Goal: Check status: Check status

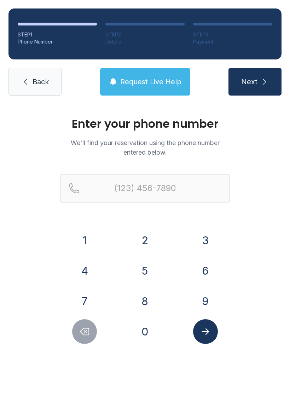
click at [147, 300] on button "8" at bounding box center [145, 301] width 25 height 25
click at [206, 272] on button "6" at bounding box center [205, 270] width 25 height 25
click at [139, 268] on button "5" at bounding box center [145, 270] width 25 height 25
click at [144, 233] on button "2" at bounding box center [145, 240] width 25 height 25
click at [82, 294] on button "7" at bounding box center [84, 301] width 25 height 25
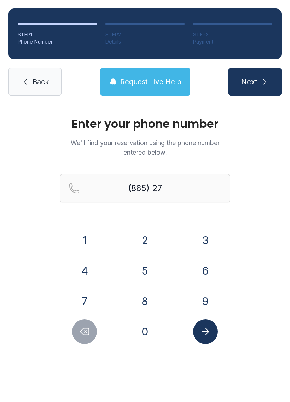
click at [148, 305] on button "8" at bounding box center [145, 301] width 25 height 25
click at [147, 324] on button "0" at bounding box center [145, 331] width 25 height 25
click at [213, 234] on button "3" at bounding box center [205, 240] width 25 height 25
click at [75, 294] on button "7" at bounding box center [84, 301] width 25 height 25
click at [204, 265] on button "6" at bounding box center [205, 270] width 25 height 25
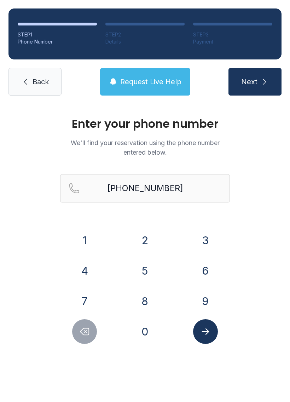
click at [209, 330] on icon "Submit lookup form" at bounding box center [205, 331] width 11 height 11
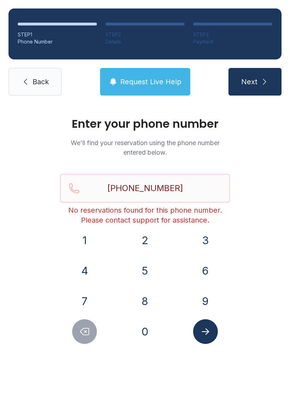
click at [86, 330] on icon "Delete number" at bounding box center [84, 331] width 11 height 11
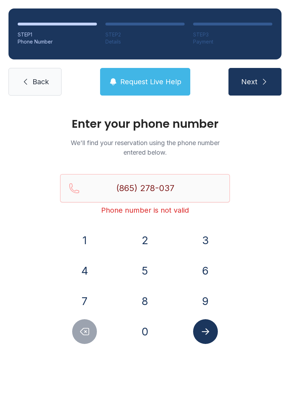
click at [85, 330] on icon "Delete number" at bounding box center [84, 331] width 11 height 11
click at [83, 332] on icon "Delete number" at bounding box center [84, 331] width 11 height 11
click at [82, 334] on icon "Delete number" at bounding box center [84, 331] width 11 height 11
type input "(865) 27"
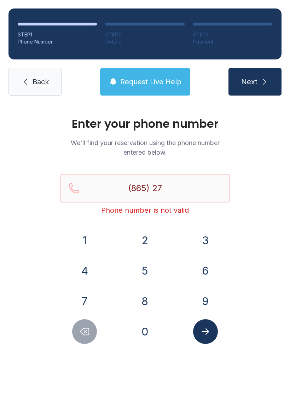
click at [35, 79] on span "Back" at bounding box center [41, 82] width 16 height 10
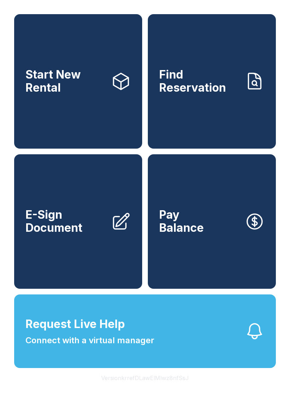
click at [231, 98] on link "Find Reservation" at bounding box center [212, 81] width 128 height 134
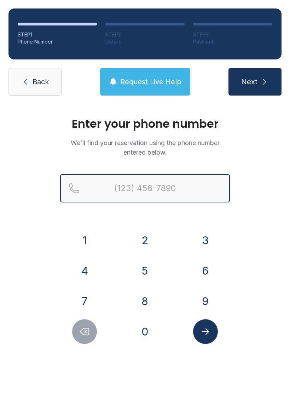
click at [203, 186] on input "Reservation phone number" at bounding box center [145, 188] width 170 height 28
click at [255, 82] on button "Next" at bounding box center [254, 82] width 53 height 28
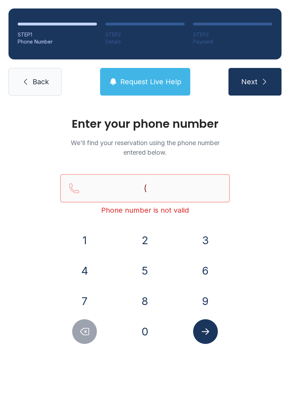
type input "("
click at [22, 79] on icon at bounding box center [25, 81] width 8 height 8
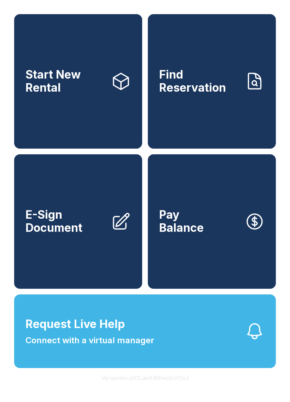
click at [149, 342] on span "Request Live Help Connect with a virtual manager" at bounding box center [89, 330] width 129 height 31
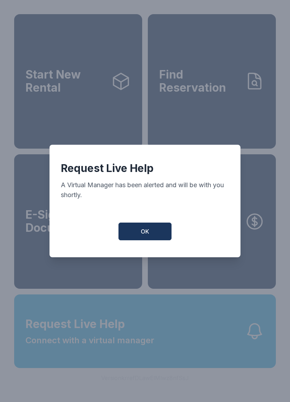
click at [143, 232] on span "OK" at bounding box center [145, 231] width 8 height 8
